Goal: Information Seeking & Learning: Learn about a topic

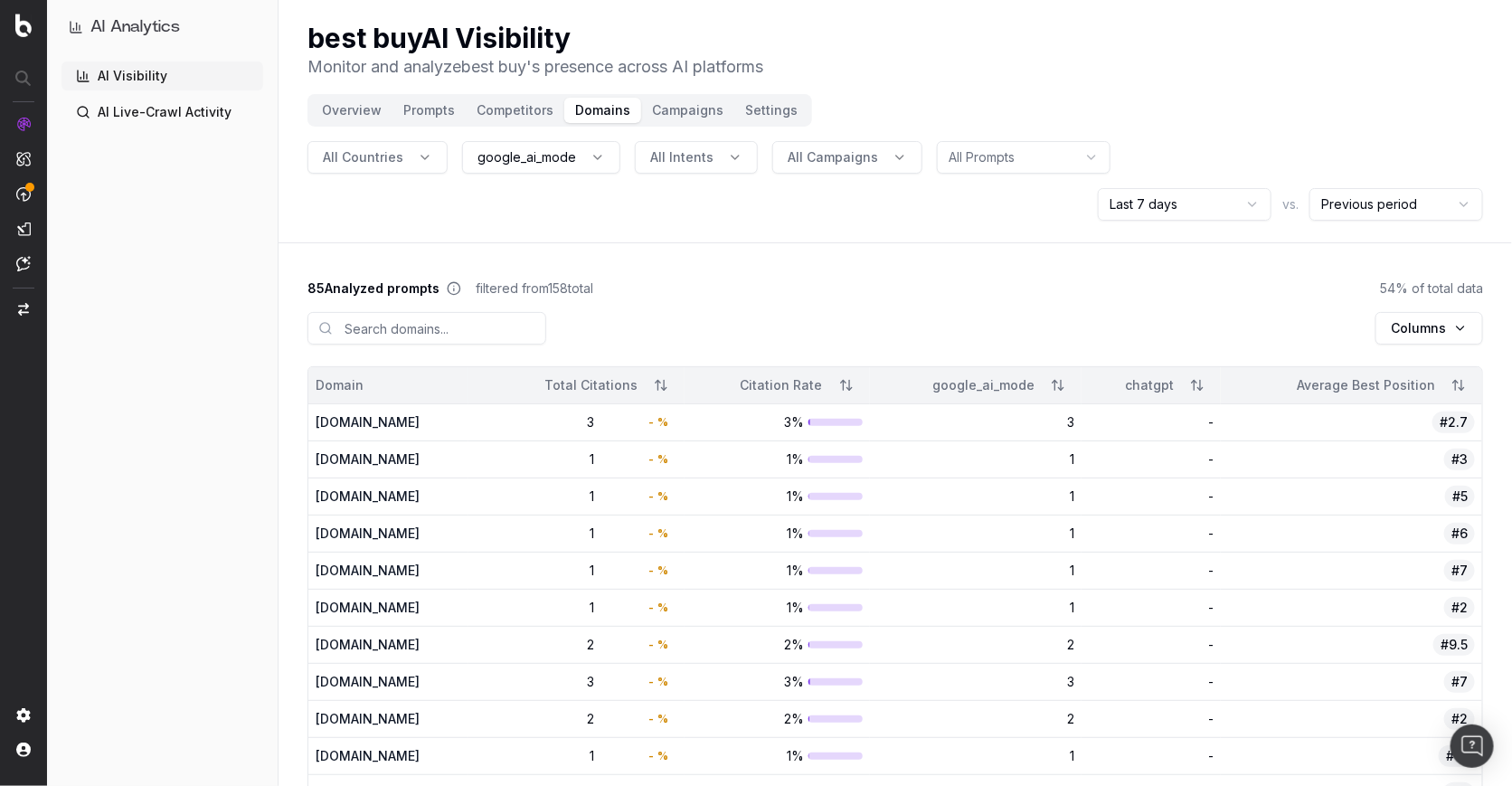
click at [342, 114] on button "Overview" at bounding box center [352, 110] width 82 height 26
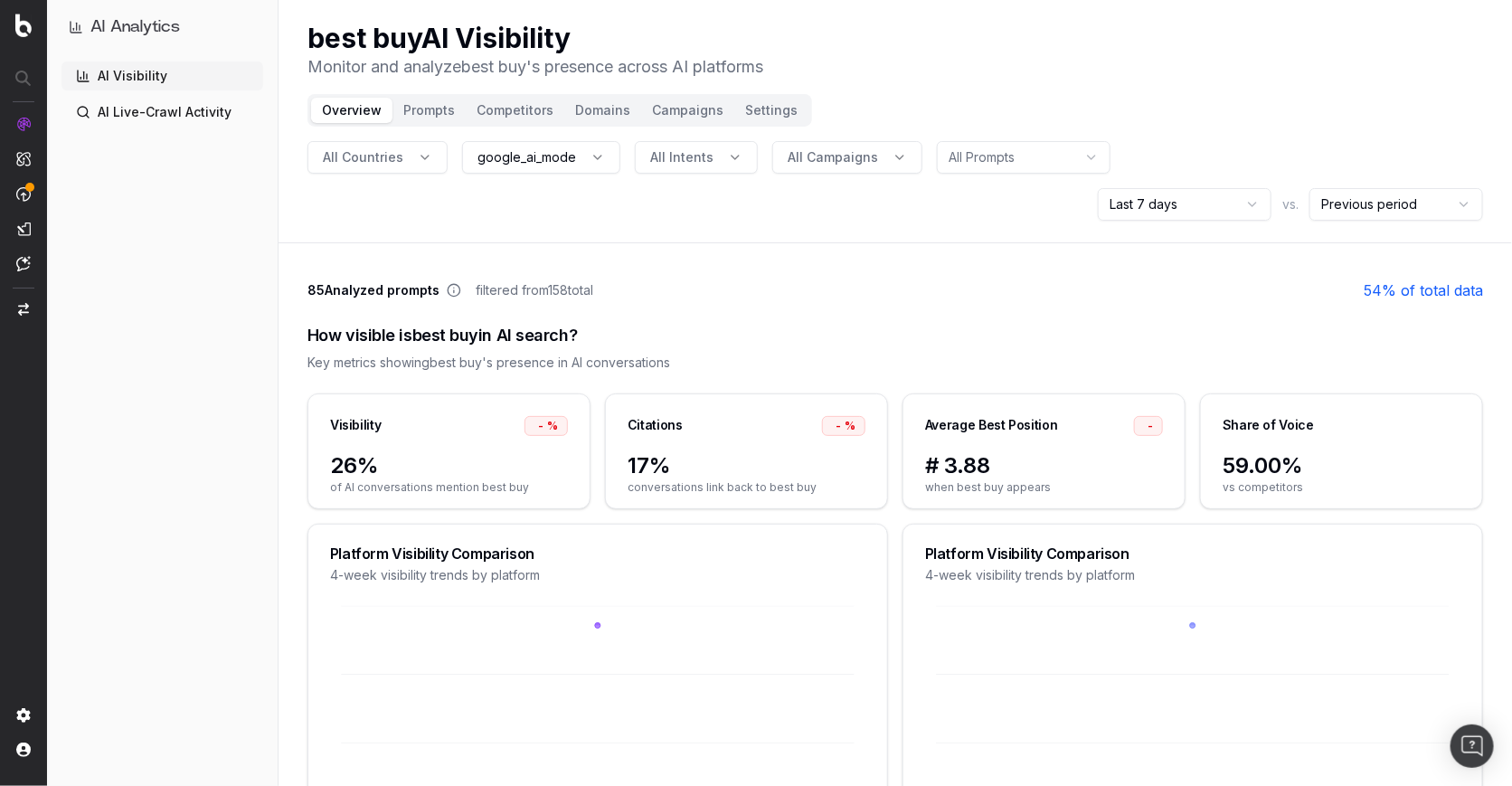
click at [427, 117] on button "Prompts" at bounding box center [428, 110] width 73 height 26
